Goal: Information Seeking & Learning: Learn about a topic

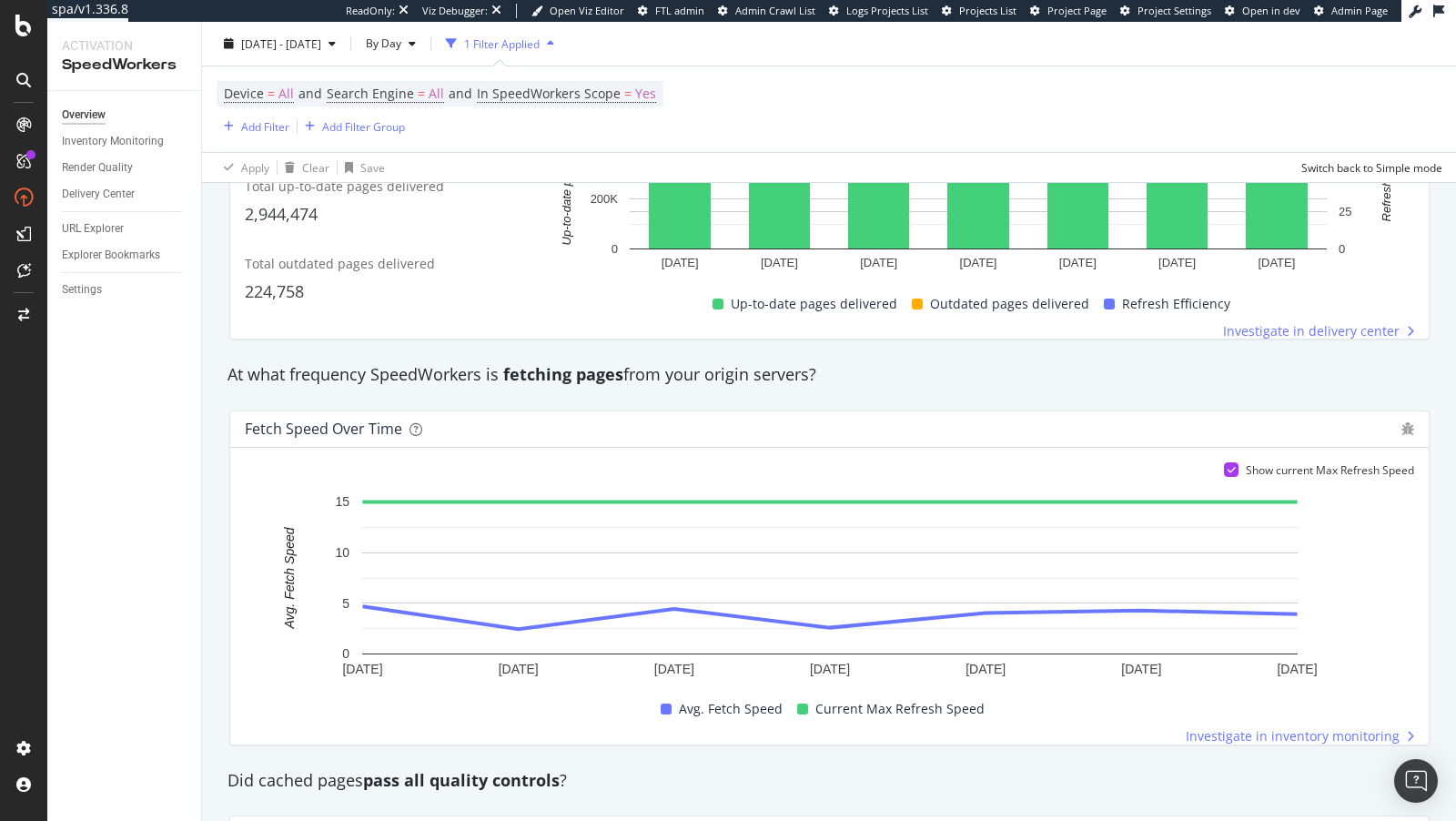
scroll to position [76, 0]
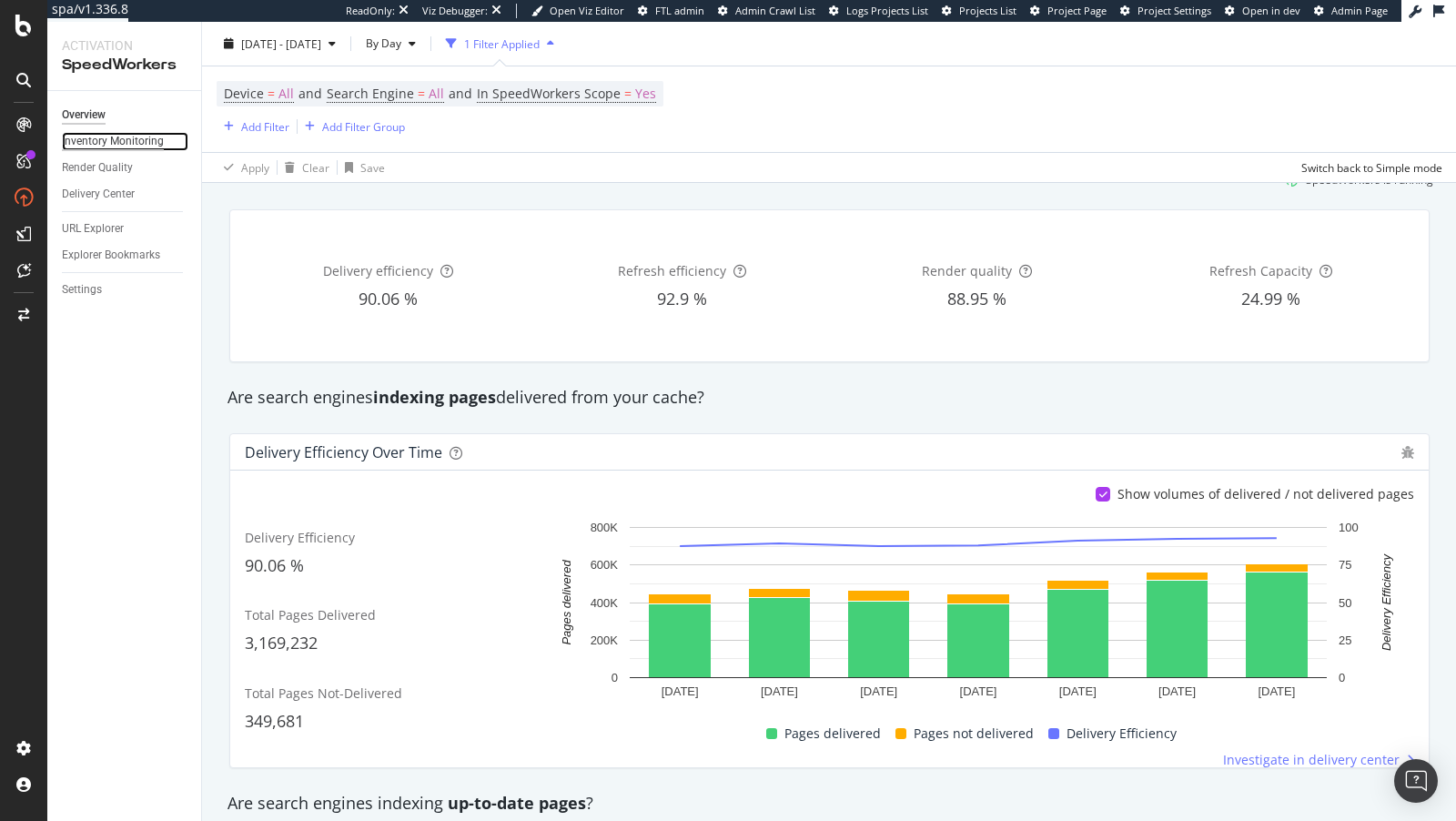
click at [107, 137] on div "Inventory Monitoring" at bounding box center [113, 141] width 102 height 19
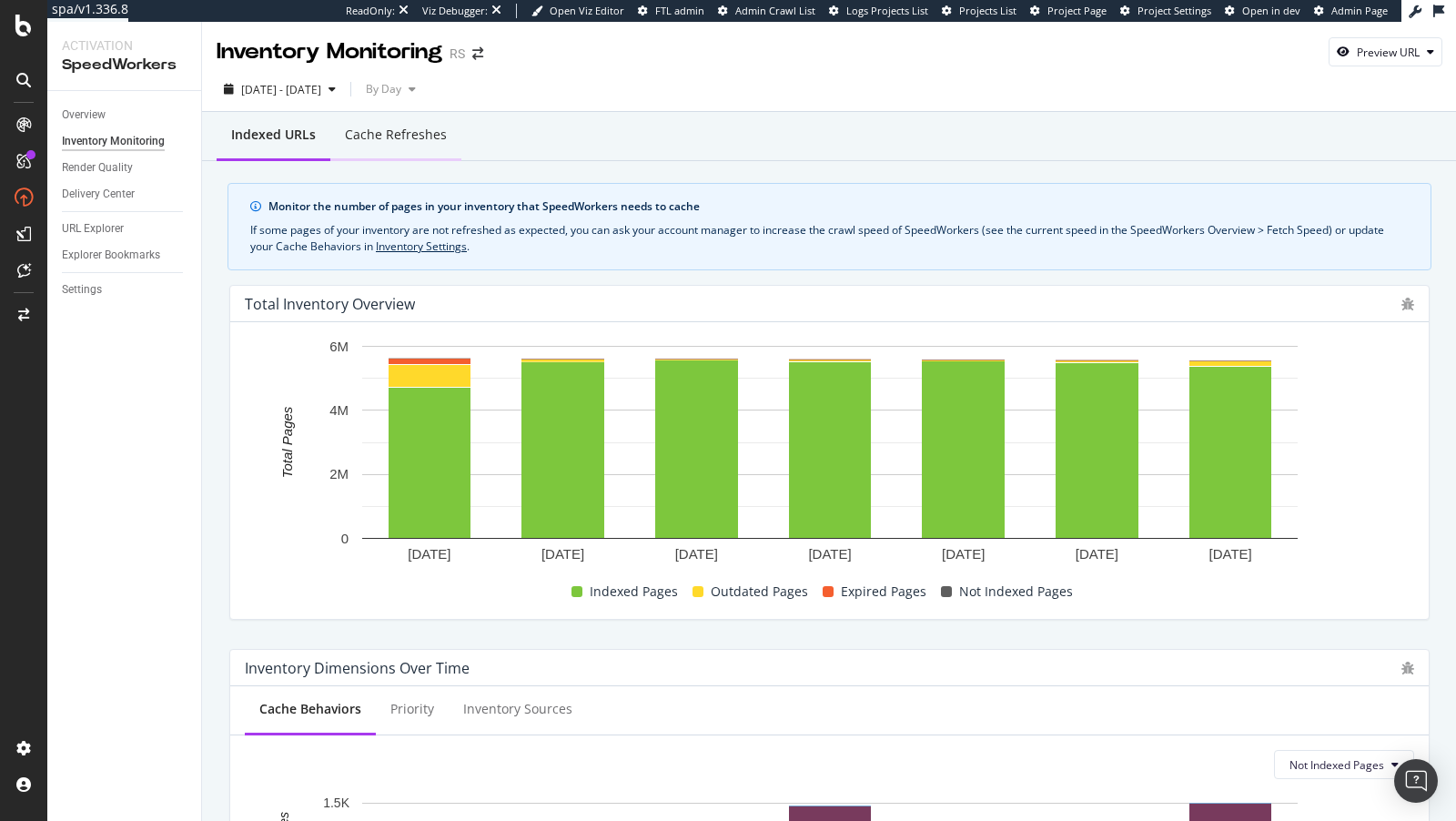
click at [373, 130] on div "Cache refreshes" at bounding box center [395, 135] width 102 height 18
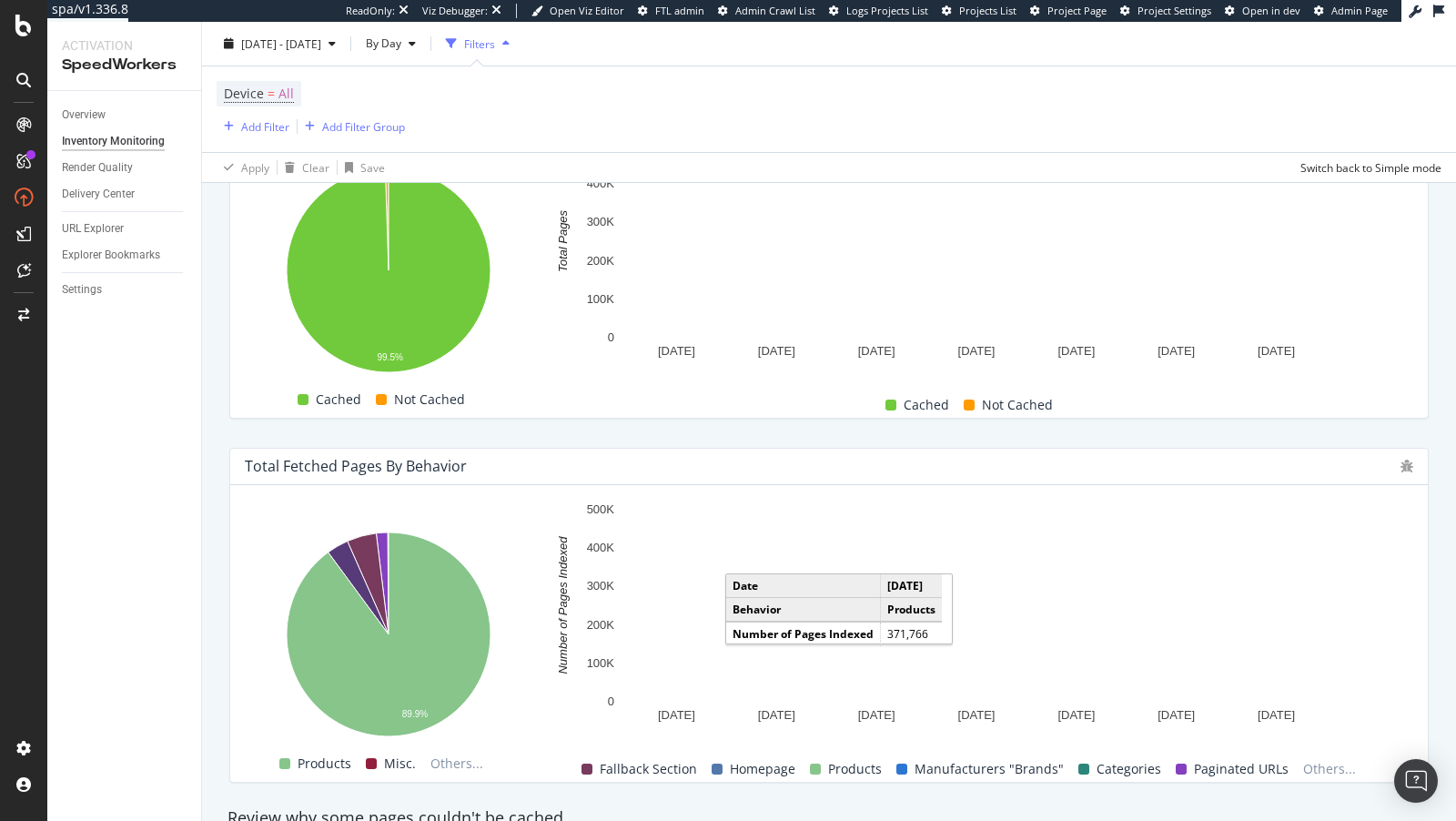
scroll to position [997, 0]
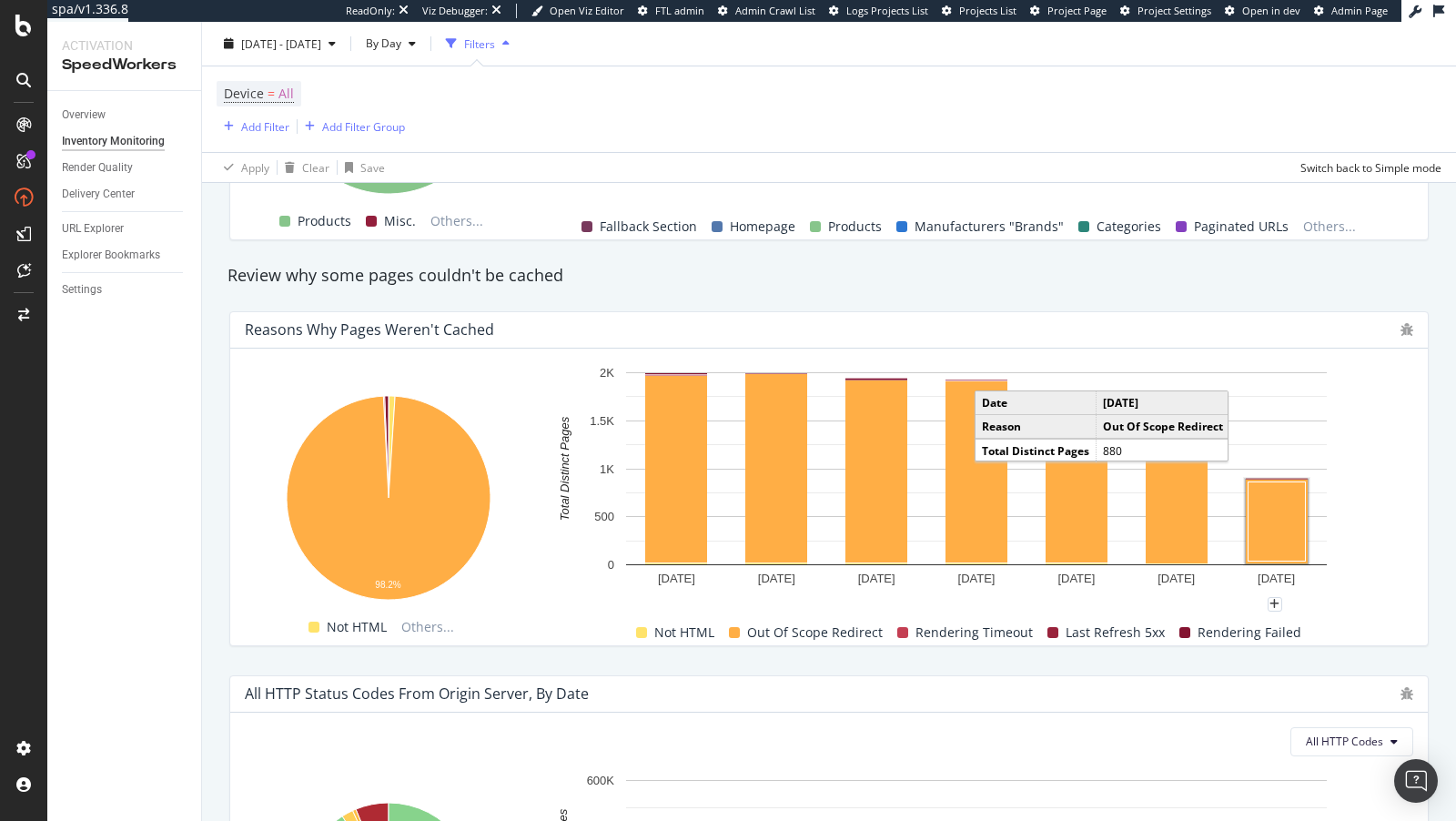
click at [1283, 523] on rect "A chart." at bounding box center [1277, 520] width 58 height 79
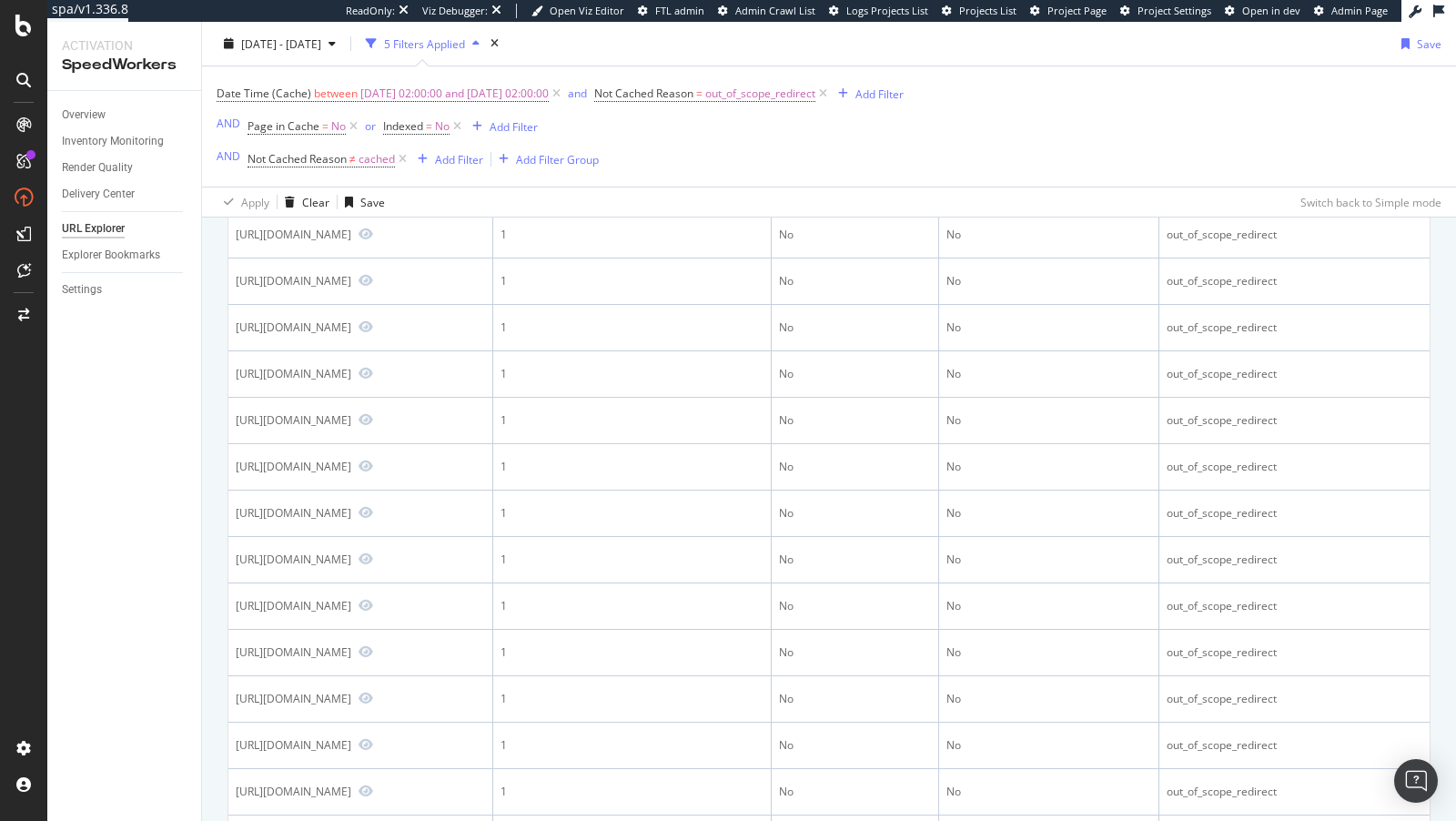
scroll to position [624, 0]
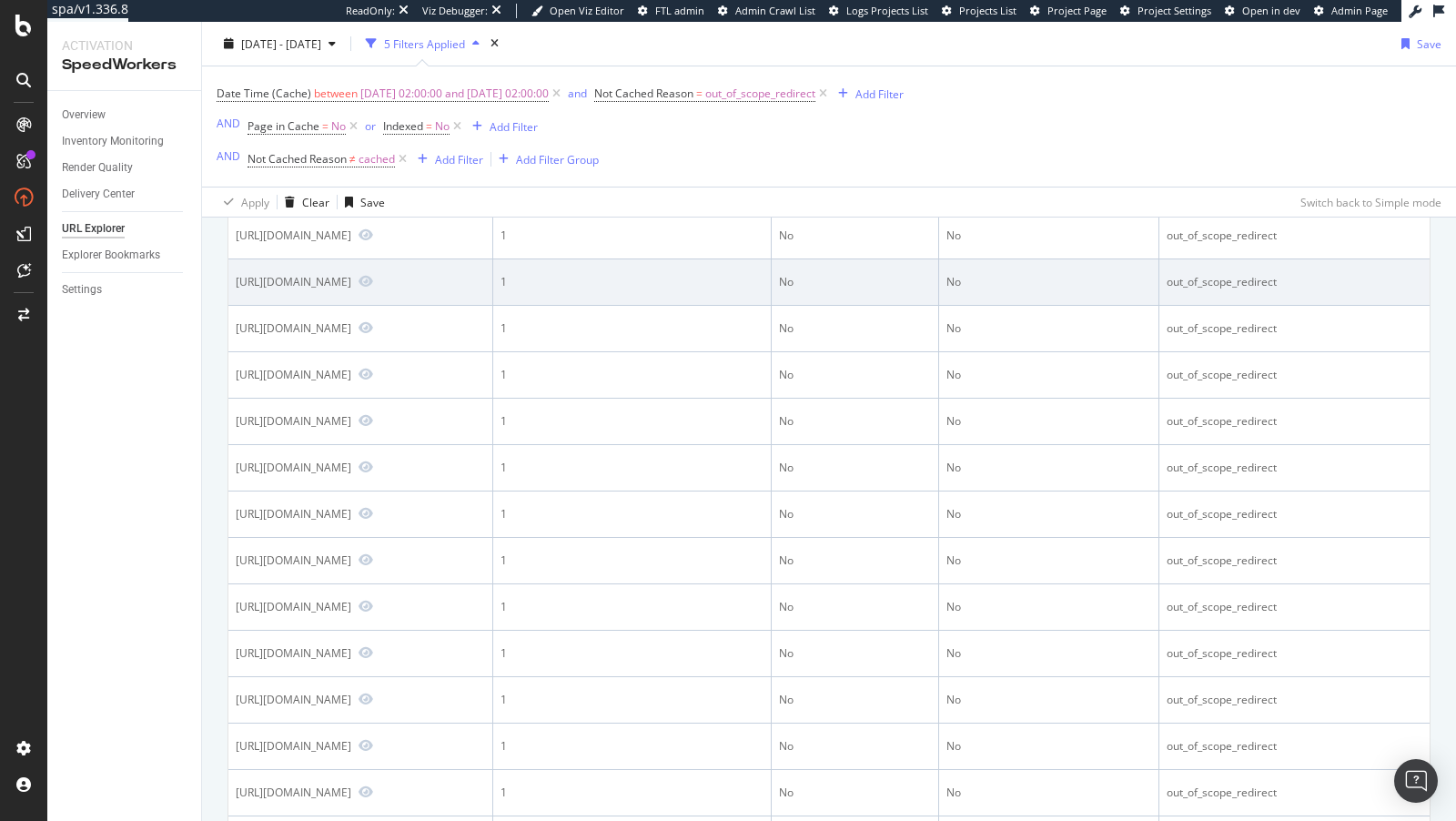
click at [479, 290] on div "[URL][DOMAIN_NAME]" at bounding box center [360, 282] width 249 height 16
click at [373, 288] on icon "Preview https://us.rs-online.com/stores/store/redirect/___store/chile_eng/___fr…" at bounding box center [366, 281] width 15 height 13
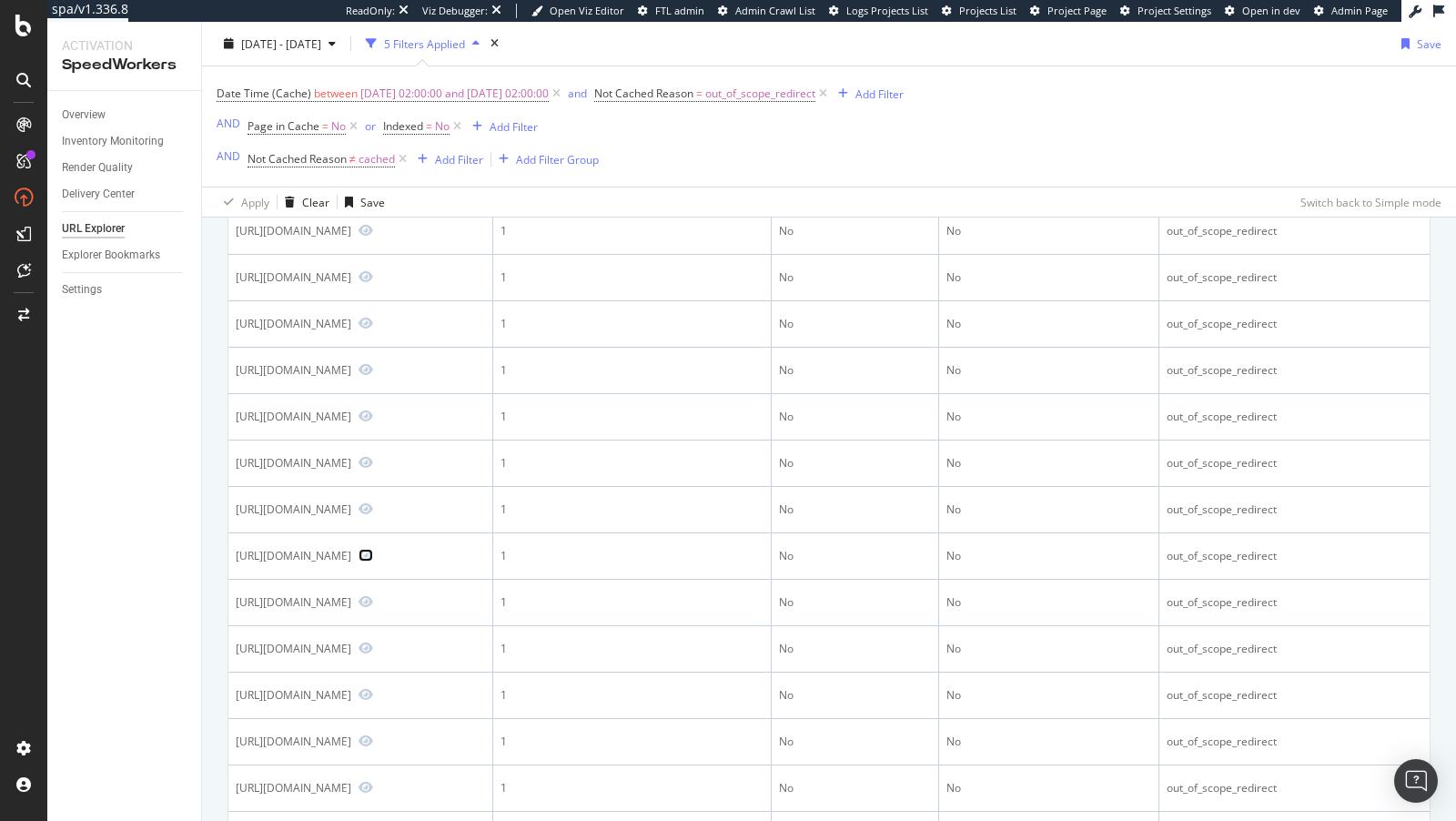
scroll to position [95, 0]
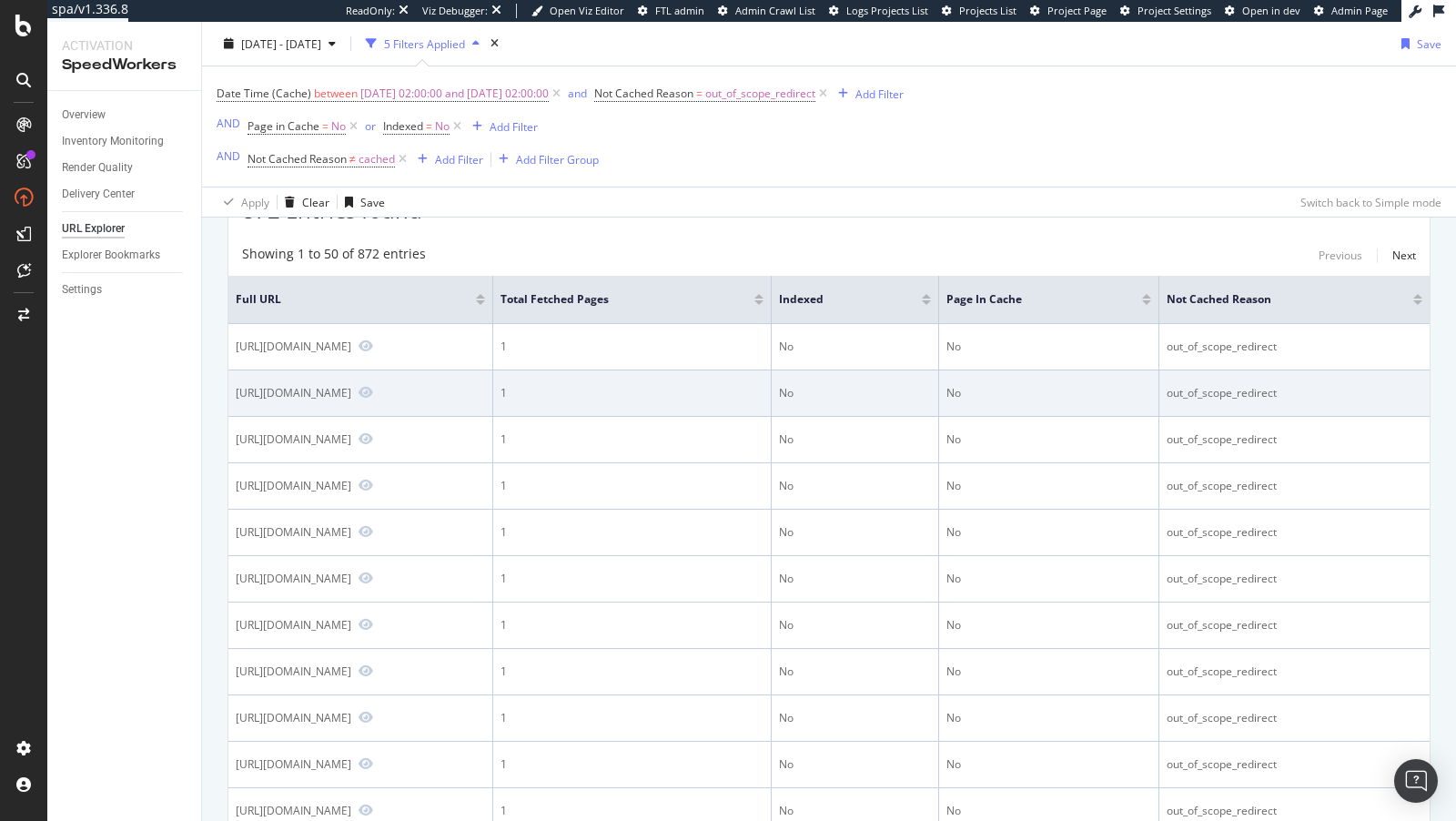
click at [351, 390] on div "https://us.rs-online.com/stores/store/redirect/___store/chile_eng/___from_store/" at bounding box center [293, 392] width 115 height 16
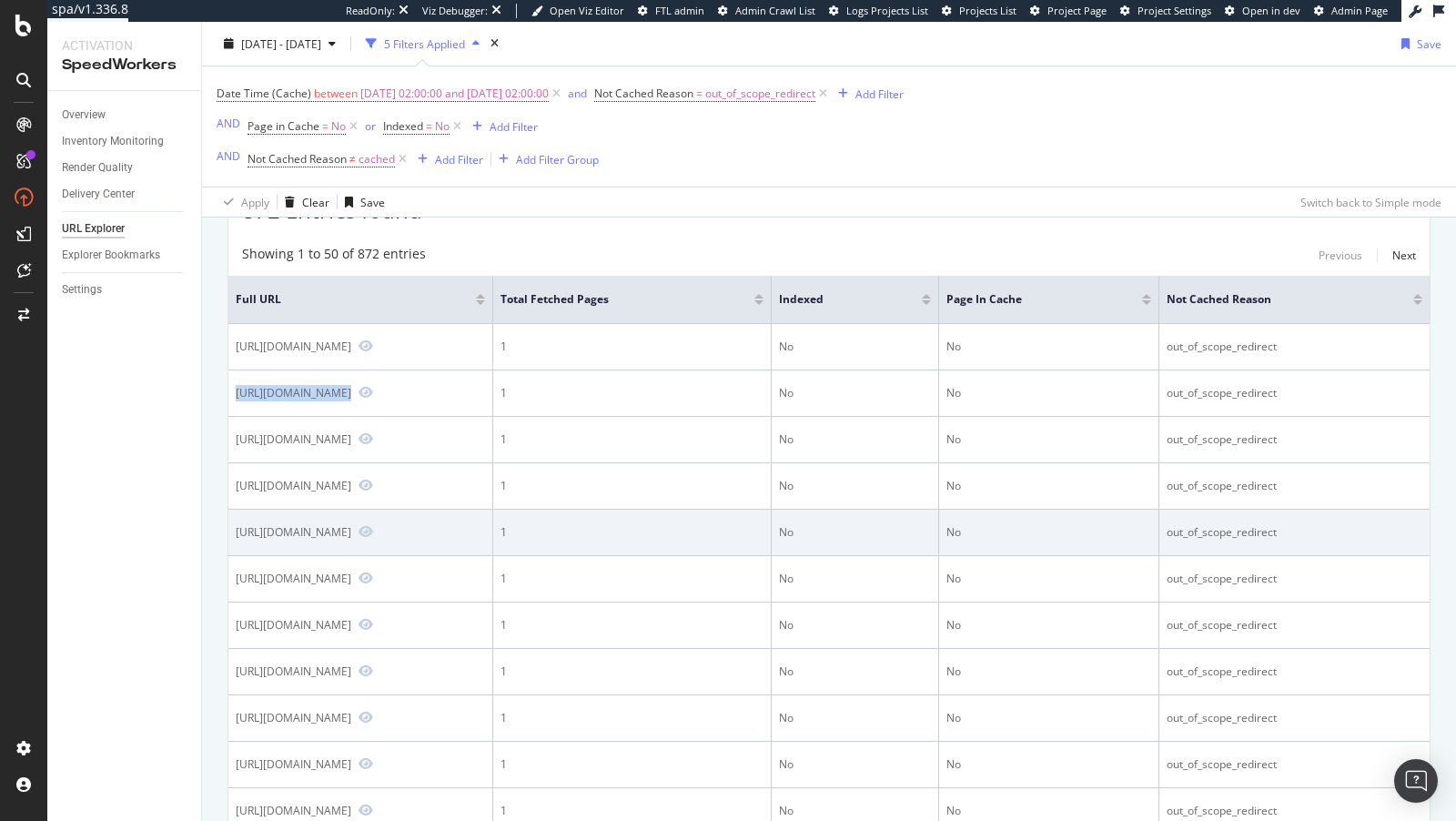
copy div "https://us.rs-online.com/stores/store/redirect/___store/chile_eng/___from_store/"
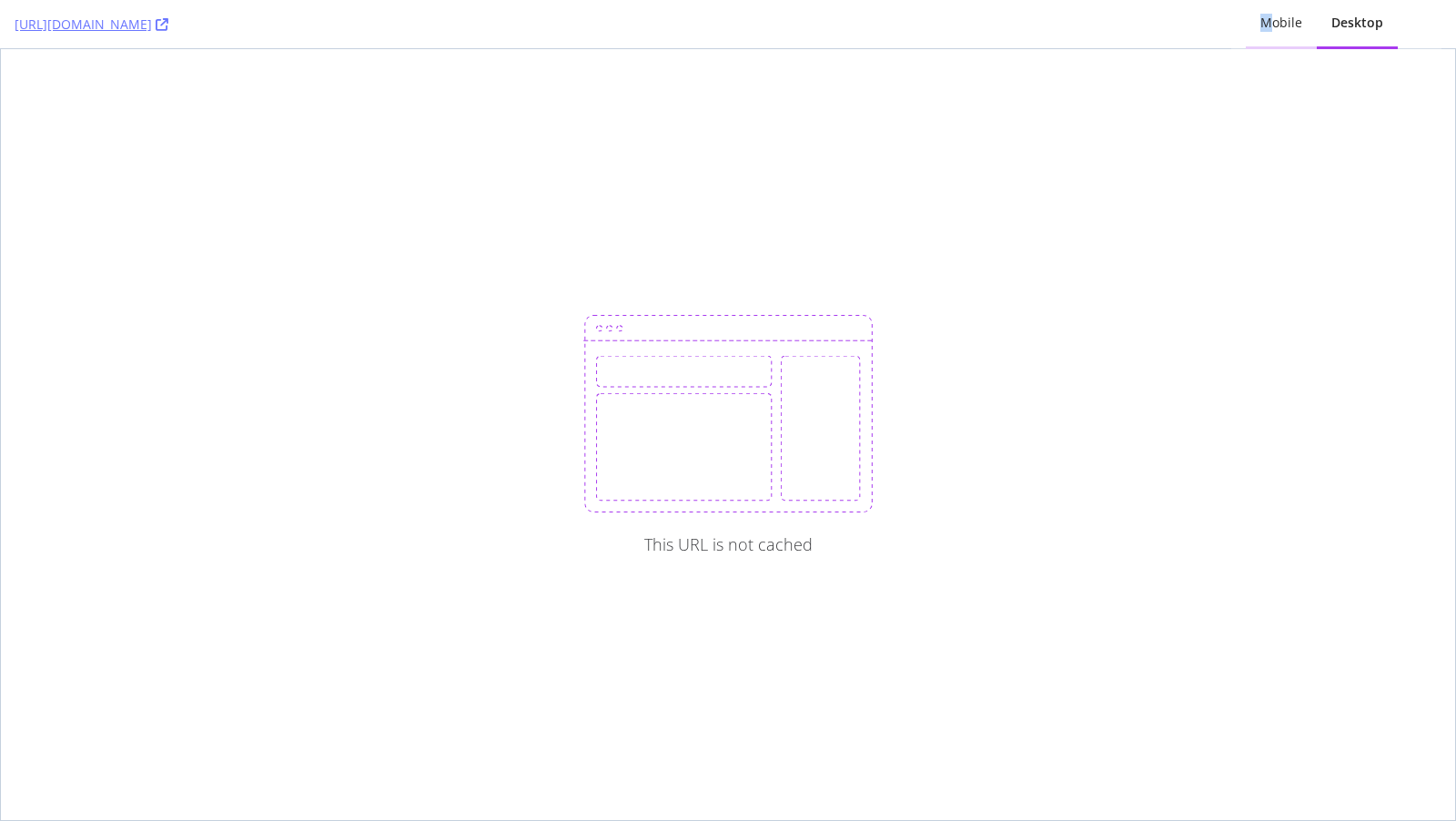
click at [1268, 30] on div "Mobile" at bounding box center [1282, 23] width 42 height 18
